Goal: Check status

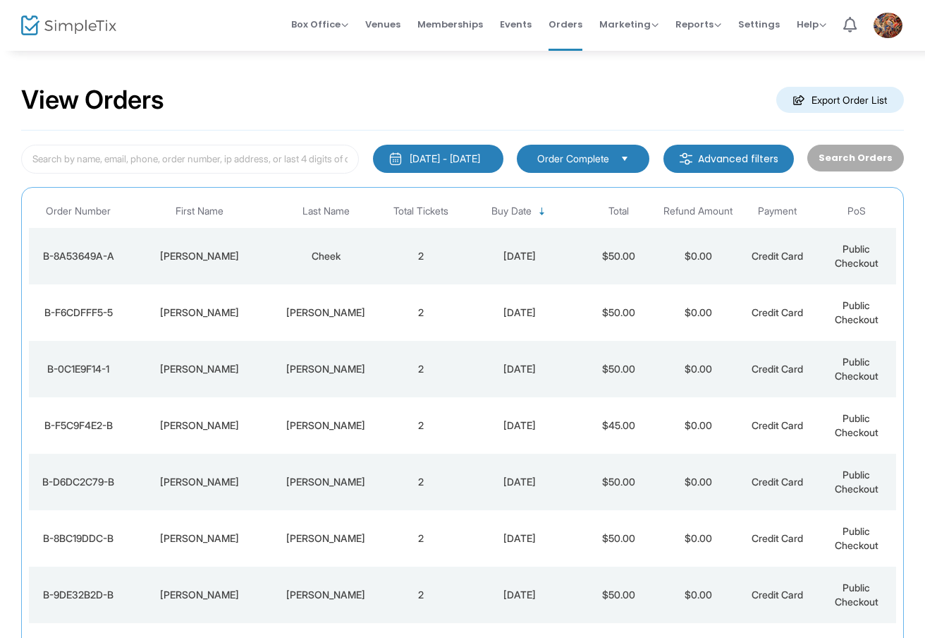
click at [324, 259] on div "Cheek" at bounding box center [326, 256] width 104 height 14
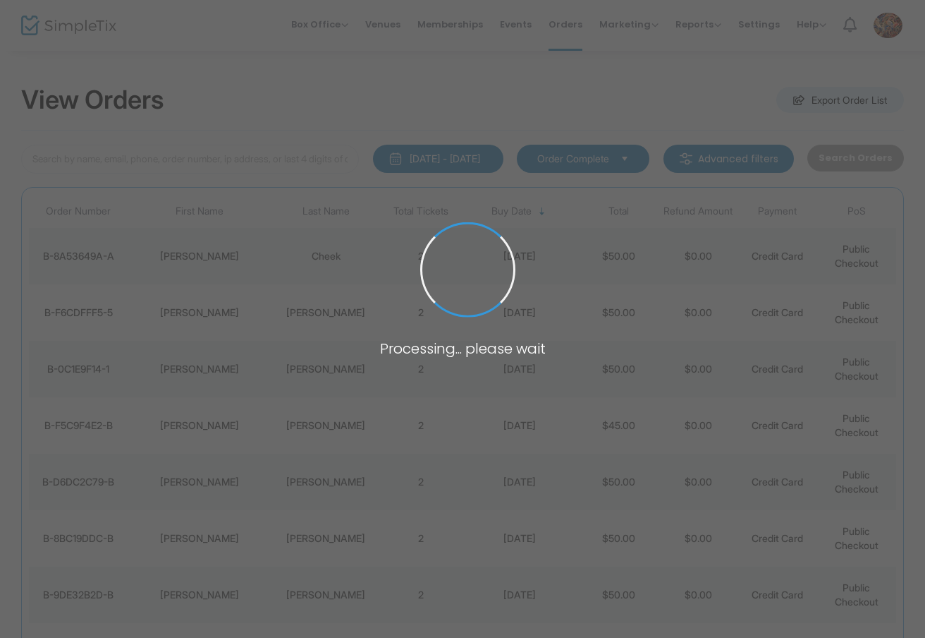
click at [324, 260] on span at bounding box center [462, 319] width 925 height 638
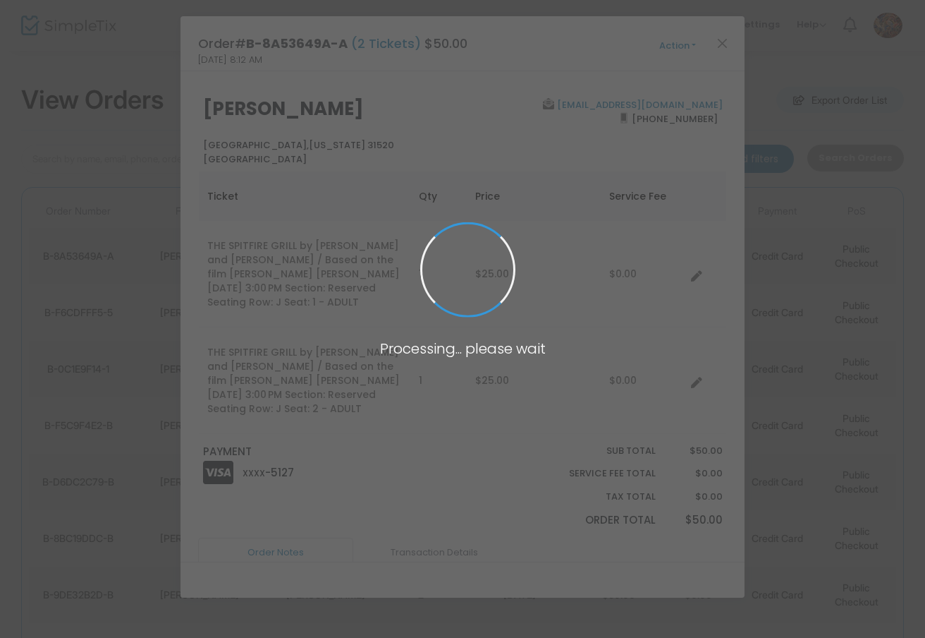
click at [324, 260] on span at bounding box center [462, 319] width 925 height 638
